Goal: Transaction & Acquisition: Purchase product/service

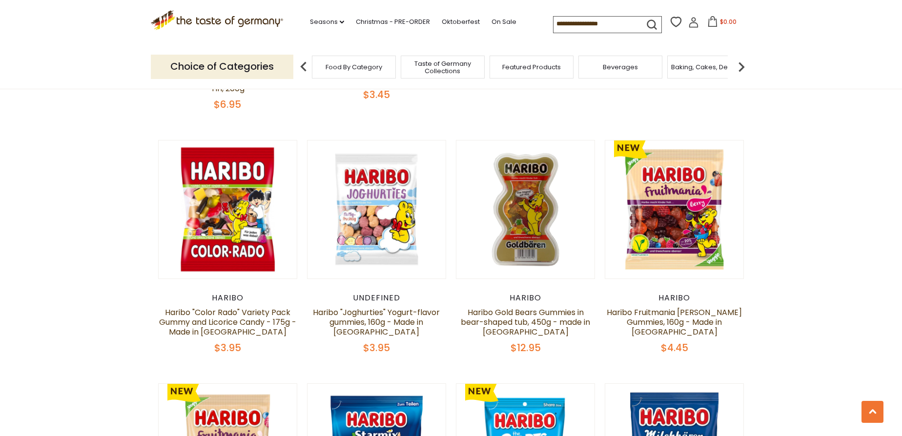
scroll to position [2218, 0]
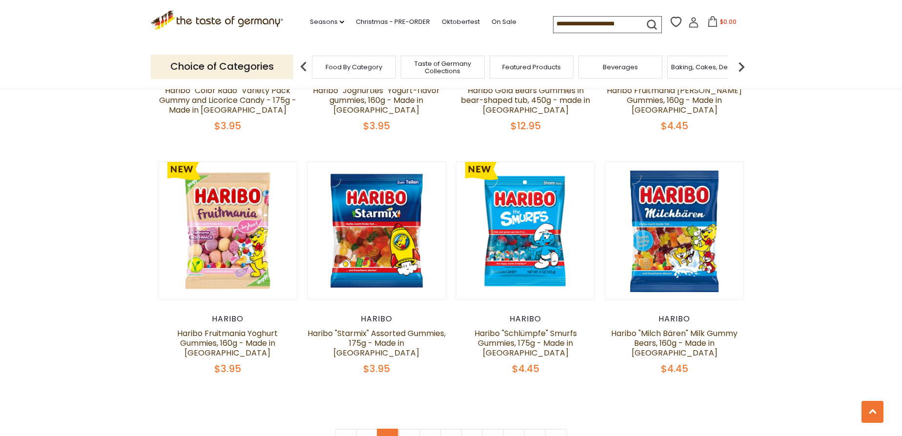
click at [390, 429] on link "2" at bounding box center [388, 440] width 22 height 22
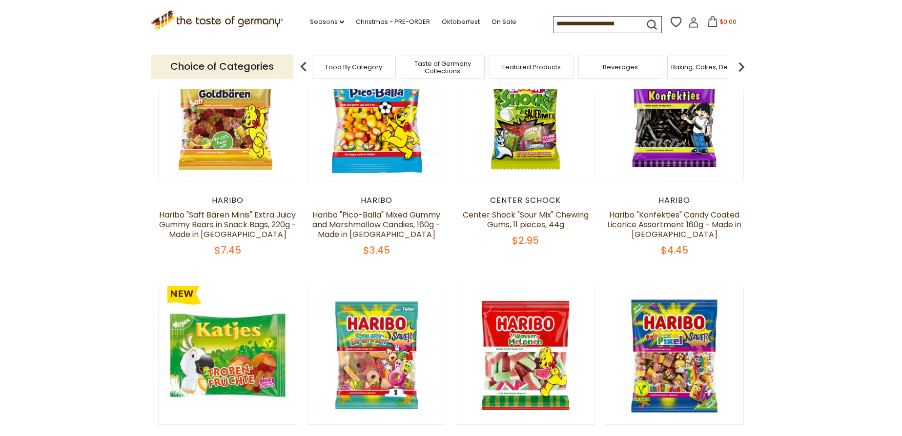
scroll to position [377, 0]
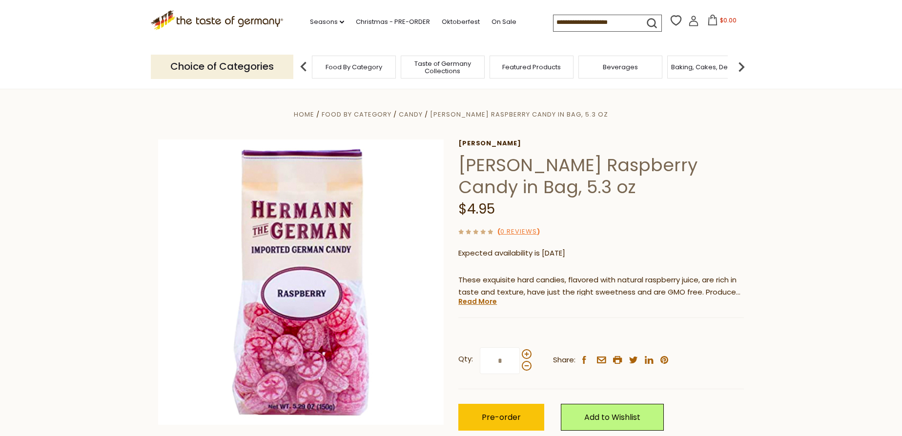
click at [337, 72] on div "Food By Category" at bounding box center [354, 67] width 84 height 23
click at [360, 115] on span "Food By Category" at bounding box center [357, 114] width 70 height 9
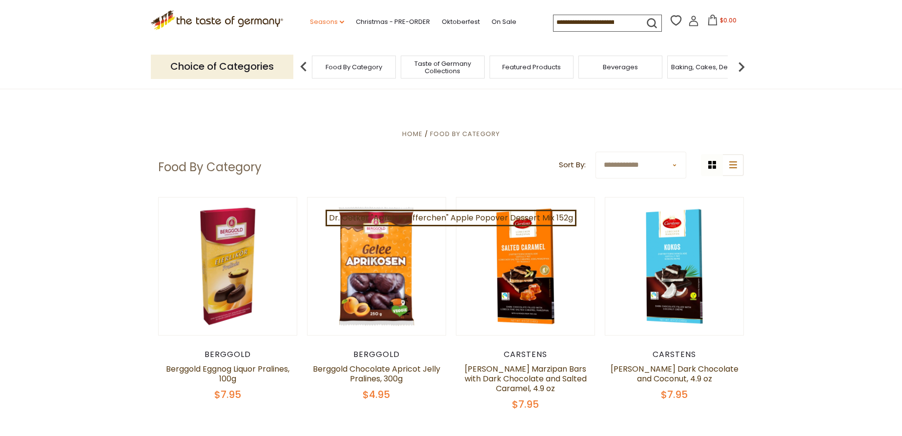
click at [340, 19] on link "Seasons dropdown_arrow" at bounding box center [327, 22] width 34 height 11
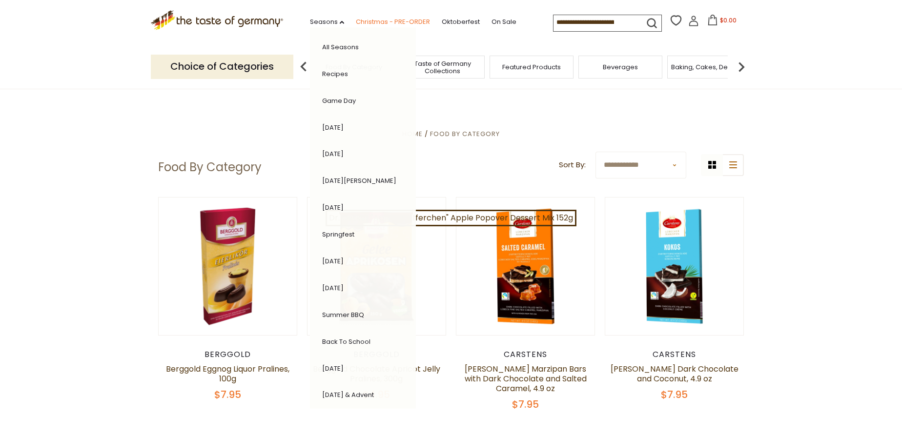
click at [397, 20] on link "Christmas - PRE-ORDER" at bounding box center [393, 22] width 74 height 11
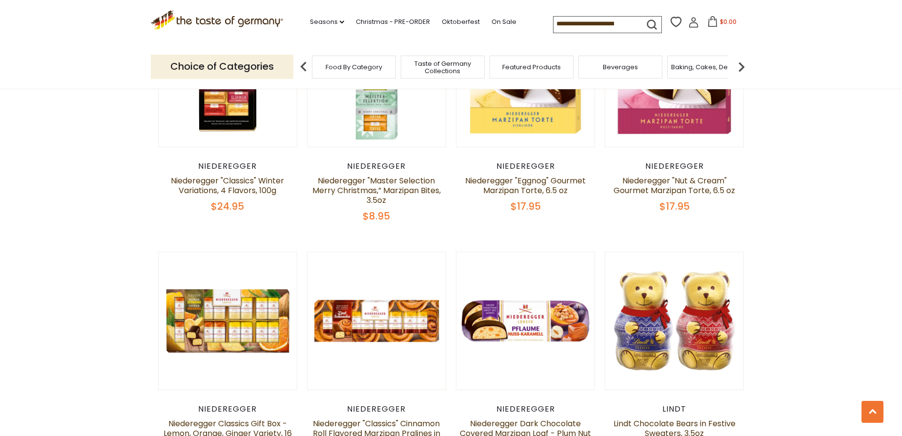
scroll to position [2218, 0]
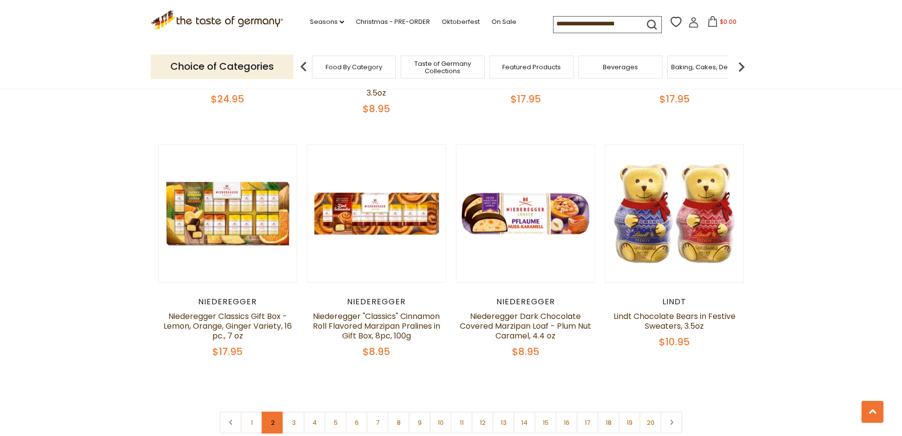
click at [263, 412] on link "2" at bounding box center [273, 423] width 22 height 22
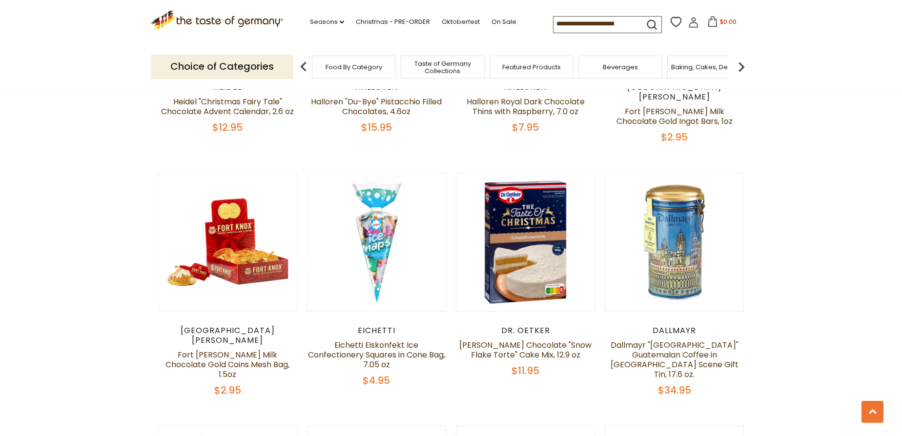
scroll to position [1087, 0]
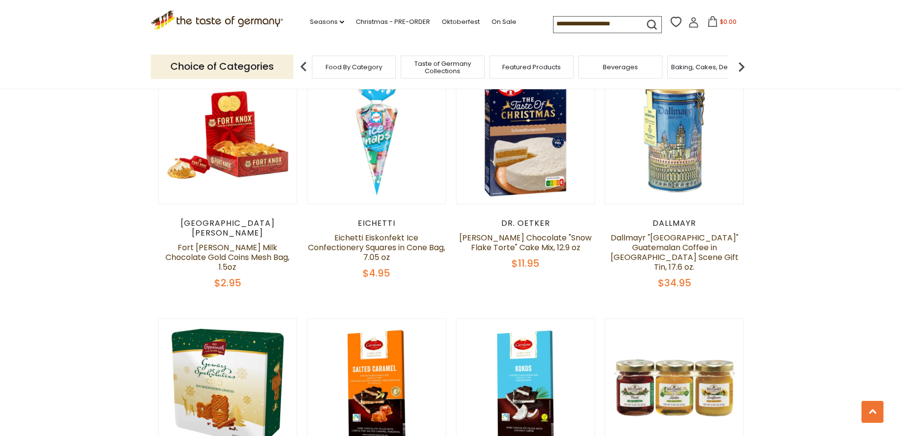
click at [570, 26] on input at bounding box center [594, 24] width 82 height 14
type input "*********"
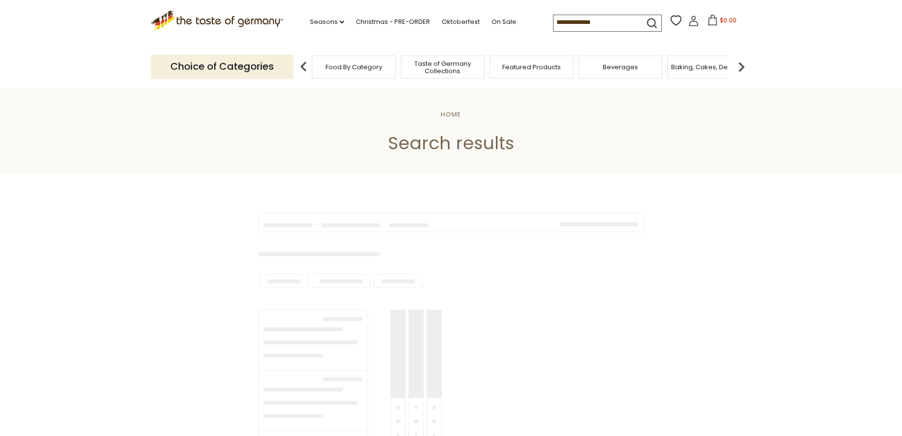
type input "*********"
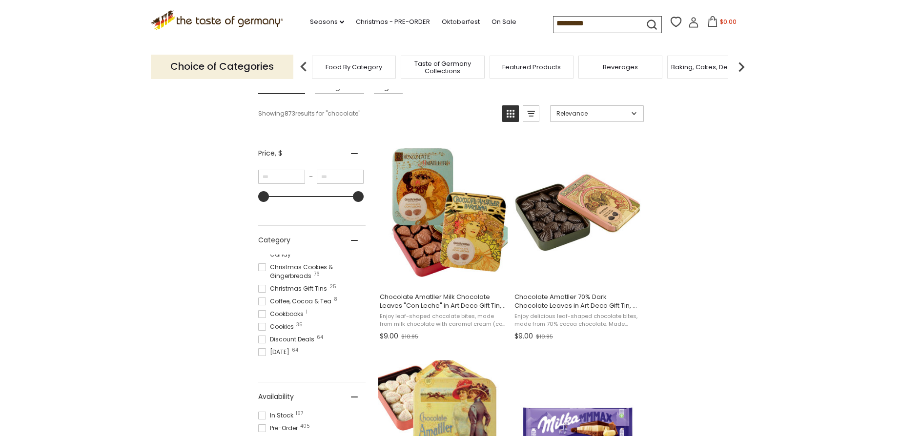
scroll to position [162, 0]
click at [260, 304] on span at bounding box center [262, 305] width 8 height 8
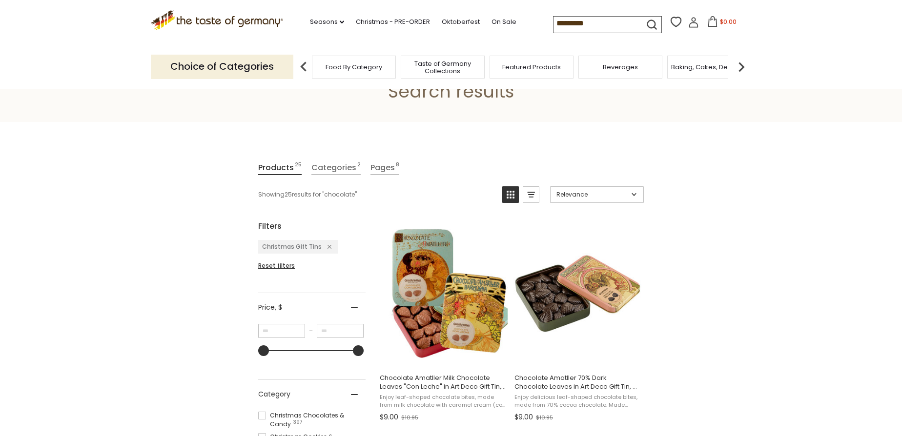
scroll to position [133, 0]
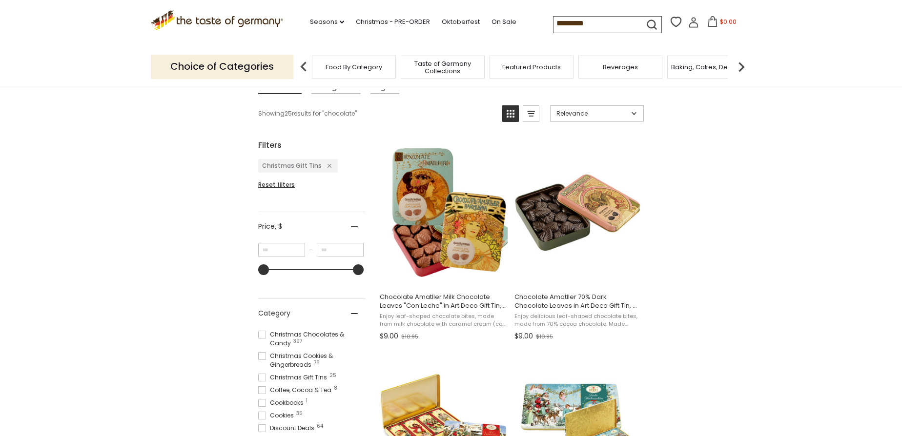
click at [259, 356] on span at bounding box center [262, 356] width 8 height 8
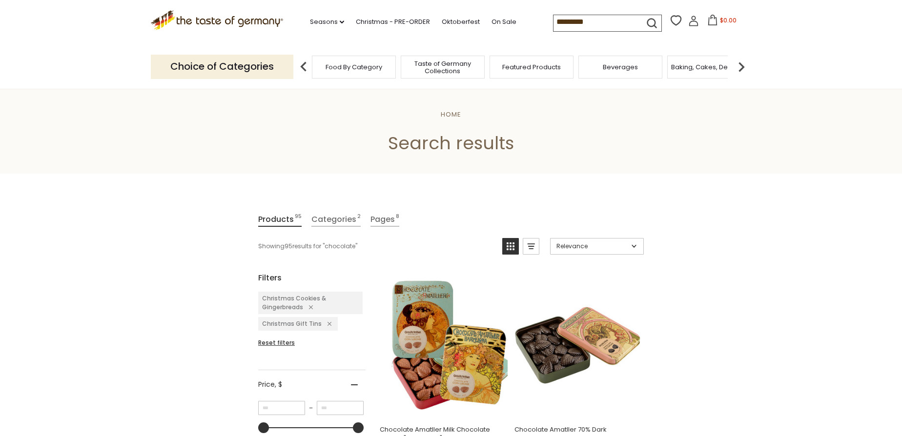
scroll to position [162, 0]
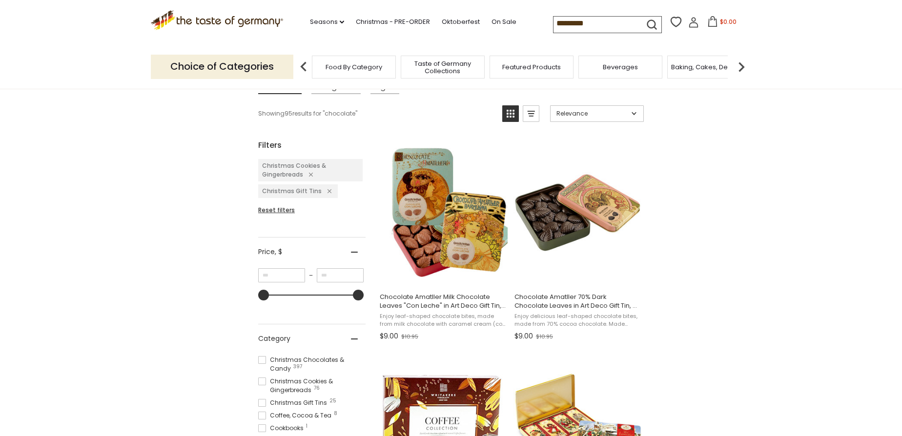
click at [261, 361] on span at bounding box center [262, 360] width 8 height 8
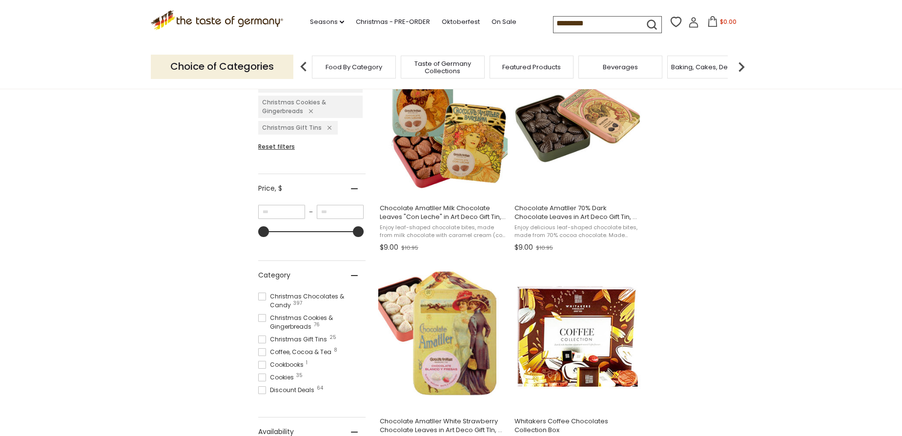
scroll to position [118, 0]
click at [260, 326] on span at bounding box center [262, 328] width 8 height 8
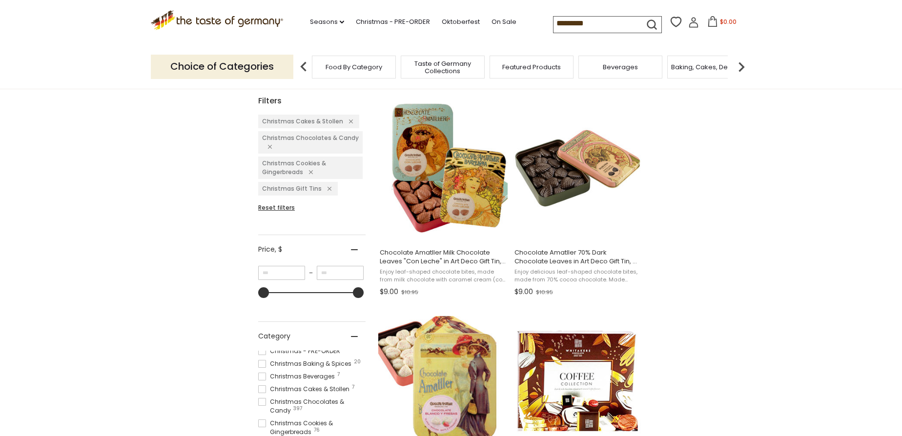
scroll to position [74, 0]
click at [261, 394] on span at bounding box center [262, 395] width 8 height 8
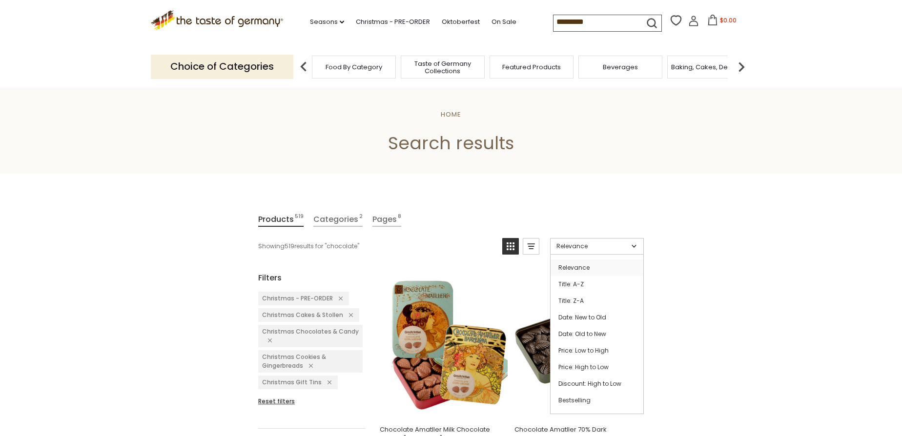
click at [578, 252] on link "Relevance" at bounding box center [597, 246] width 94 height 17
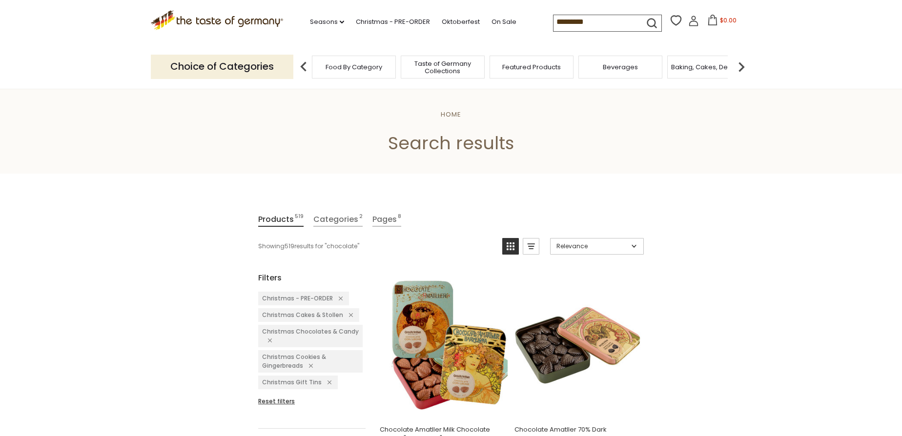
click at [578, 248] on span "Relevance" at bounding box center [592, 246] width 72 height 9
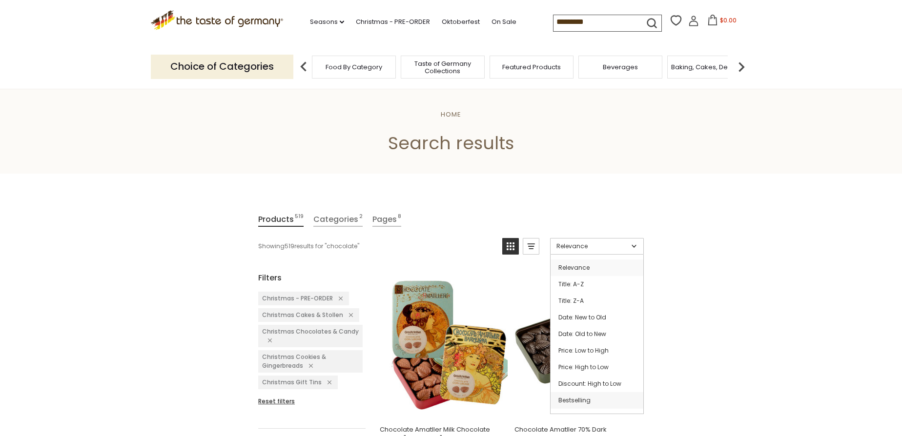
click at [577, 403] on link "Bestselling" at bounding box center [596, 400] width 93 height 17
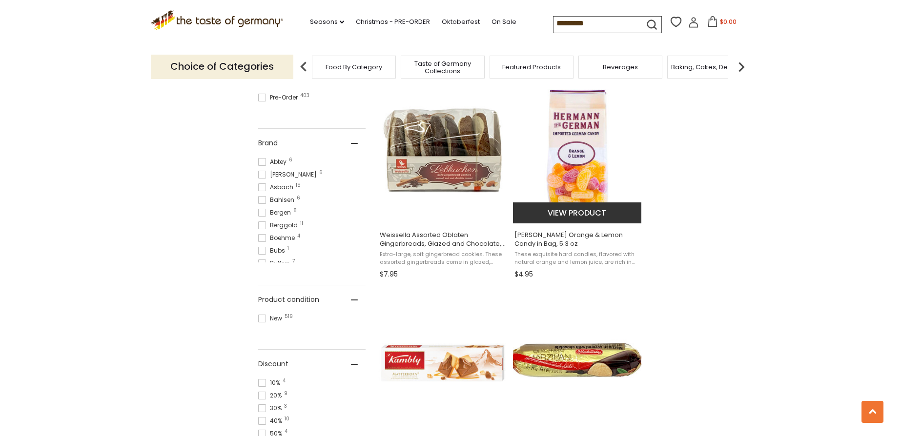
click at [584, 214] on button "View product" at bounding box center [577, 212] width 128 height 21
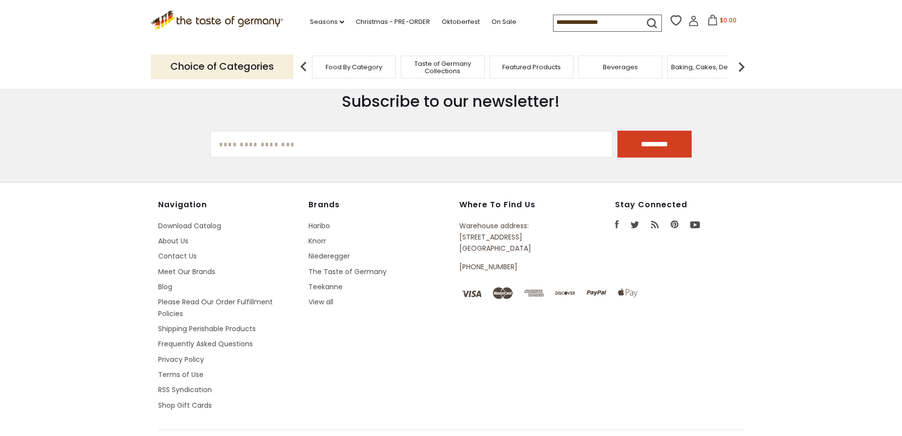
type input "*********"
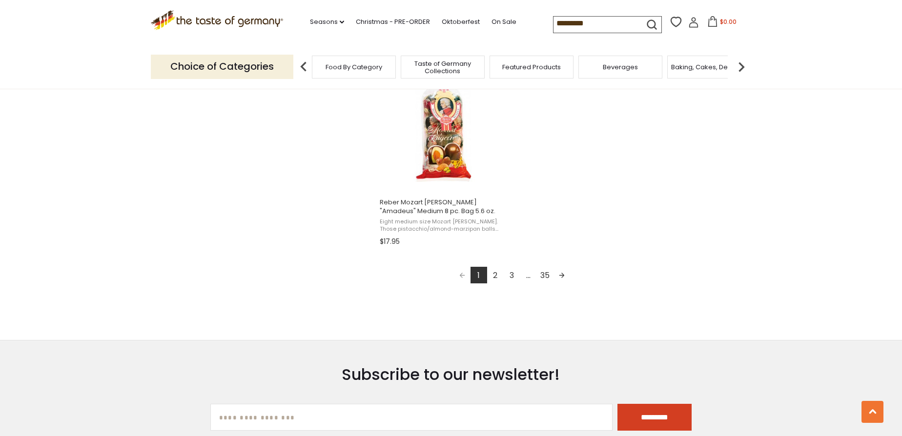
scroll to position [1730, 0]
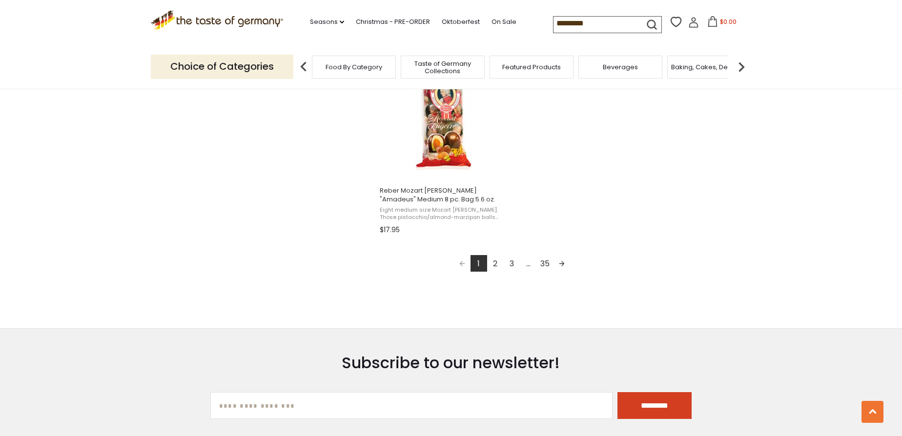
click at [492, 269] on link "2" at bounding box center [495, 263] width 17 height 17
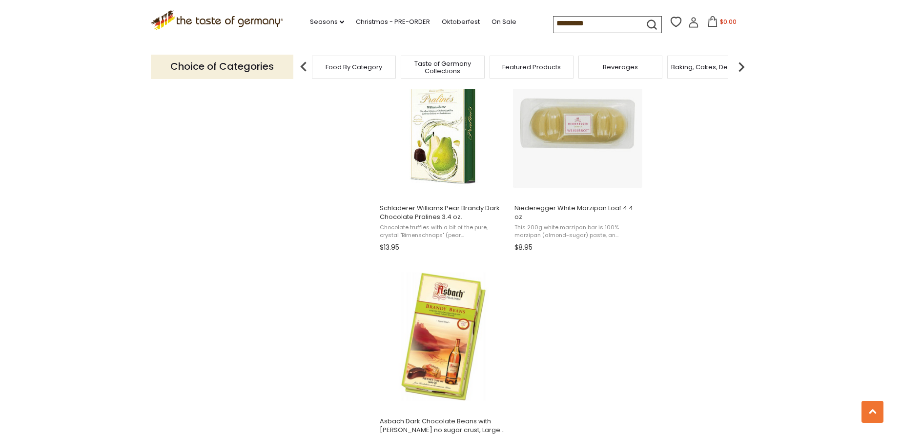
scroll to position [1552, 0]
